Goal: Task Accomplishment & Management: Complete application form

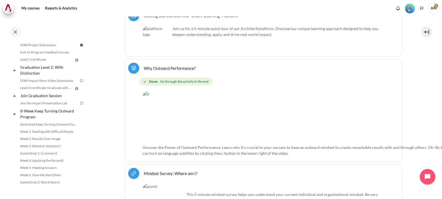
scroll to position [605, 0]
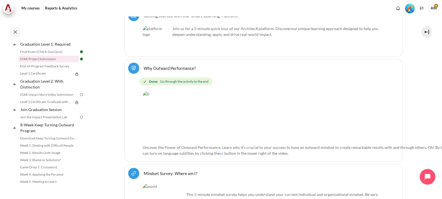
click at [45, 62] on link "STAR Project Submission" at bounding box center [48, 59] width 61 height 7
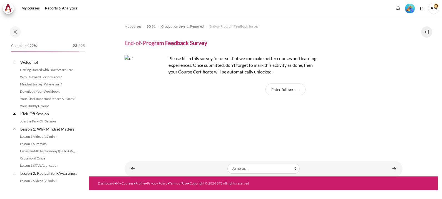
scroll to position [570, 0]
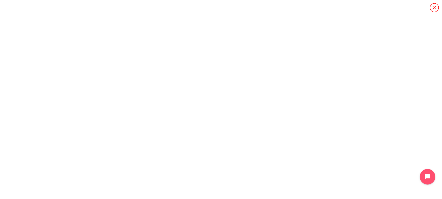
click at [434, 6] on icon "Content" at bounding box center [435, 8] width 10 height 10
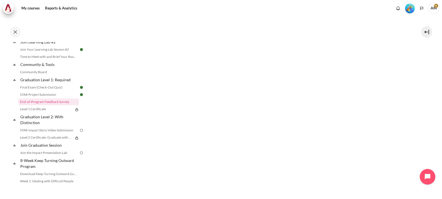
scroll to position [125, 0]
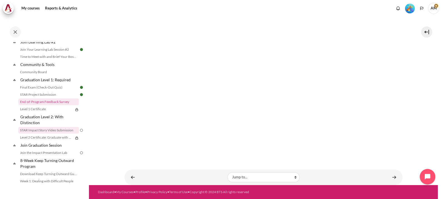
click at [48, 134] on link "STAR Impact Story Video Submission" at bounding box center [48, 130] width 61 height 7
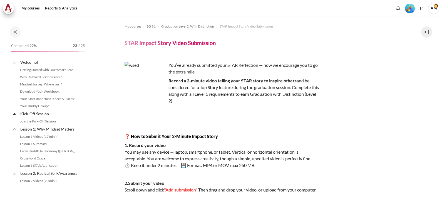
scroll to position [598, 0]
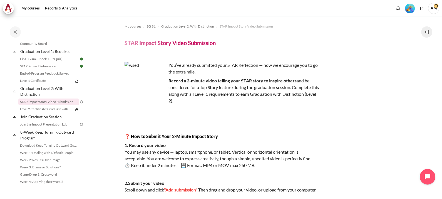
click at [41, 31] on div at bounding box center [48, 31] width 81 height 11
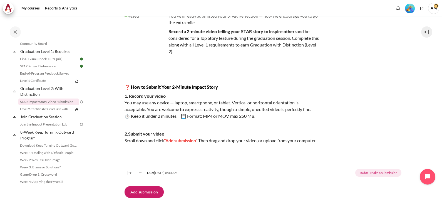
scroll to position [65, 0]
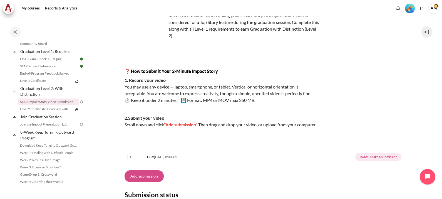
click at [143, 182] on button "Add submission" at bounding box center [144, 176] width 39 height 12
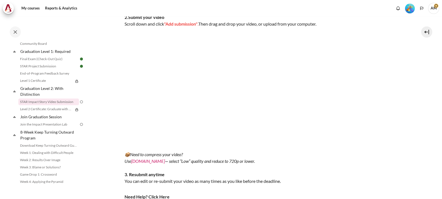
scroll to position [162, 0]
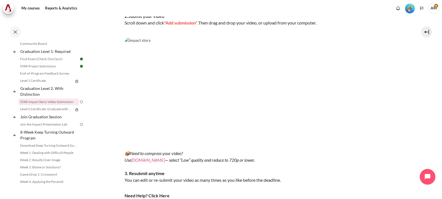
click at [143, 162] on link "VEED.IO" at bounding box center [148, 159] width 34 height 5
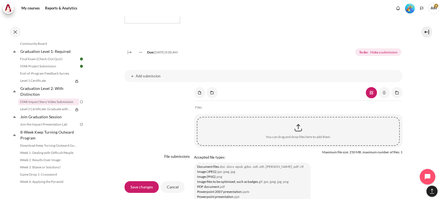
scroll to position [408, 0]
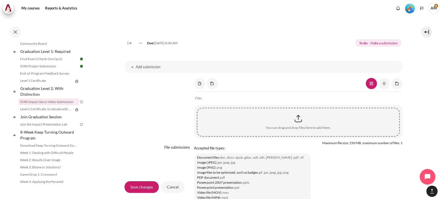
click at [294, 125] on div "Content" at bounding box center [299, 119] width 202 height 14
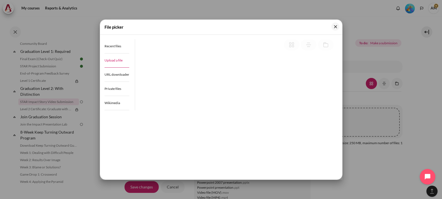
click at [113, 60] on span "Upload a file" at bounding box center [114, 60] width 18 height 4
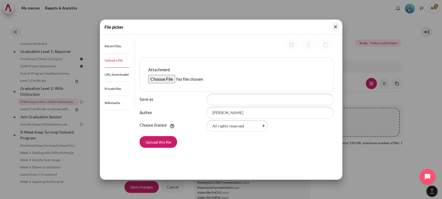
click at [171, 79] on input "Attachment" at bounding box center [190, 79] width 85 height 8
type input "C:\fakepath\Outward Mindset Graduation Video_Raisa Mislang_Aug'25.mov"
click at [250, 100] on input "Save as" at bounding box center [270, 99] width 127 height 12
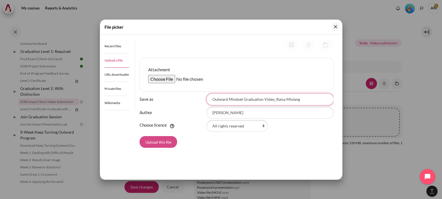
type input "Outward Mindset Graduation Video_Raisa Mislang"
click at [161, 145] on button "Upload this file" at bounding box center [159, 142] width 38 height 12
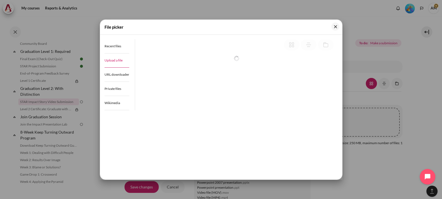
click at [170, 26] on div "File picker" at bounding box center [221, 27] width 242 height 15
click at [338, 25] on button "Close" at bounding box center [336, 27] width 8 height 8
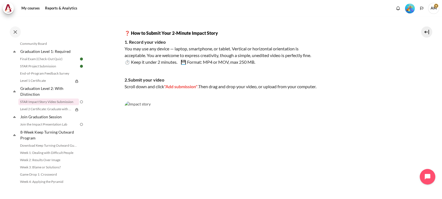
scroll to position [93, 0]
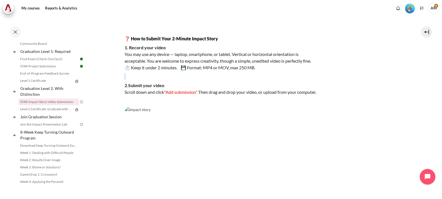
drag, startPoint x: 438, startPoint y: 66, endPoint x: 439, endPoint y: 78, distance: 12.8
click at [439, 78] on div "My courses SG B1 Graduation Level 2: With Distinction STAR Impact Story Video S…" at bounding box center [221, 107] width 442 height 183
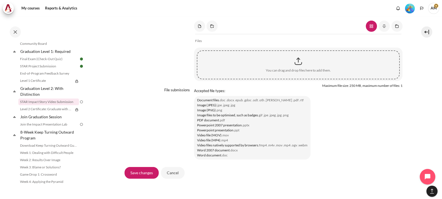
scroll to position [475, 0]
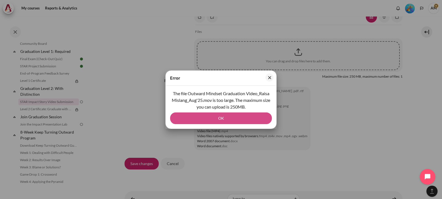
click at [213, 115] on button "OK" at bounding box center [221, 118] width 102 height 12
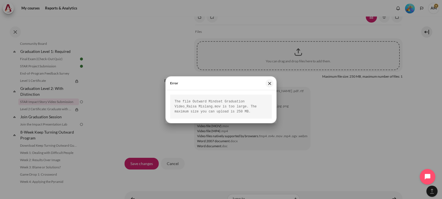
click at [144, 40] on div at bounding box center [221, 99] width 442 height 199
